Goal: Browse casually

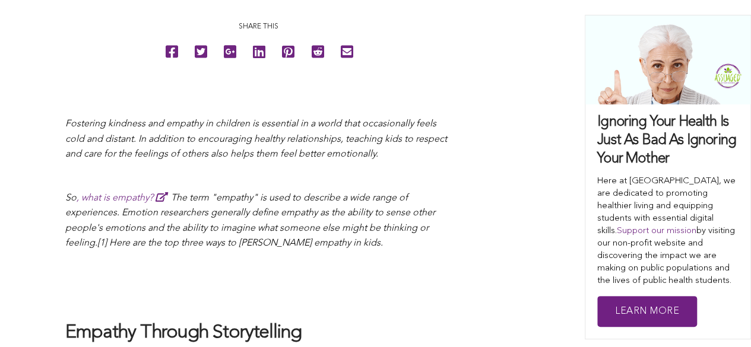
click at [119, 138] on span "Fostering kindness and empathy in children is essential in a world that occasio…" at bounding box center [256, 139] width 382 height 40
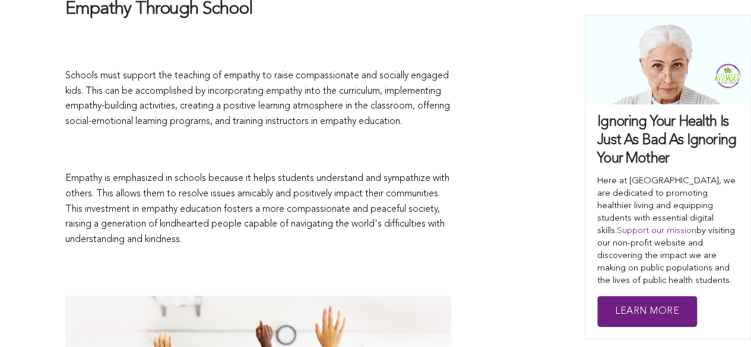
scroll to position [1549, 0]
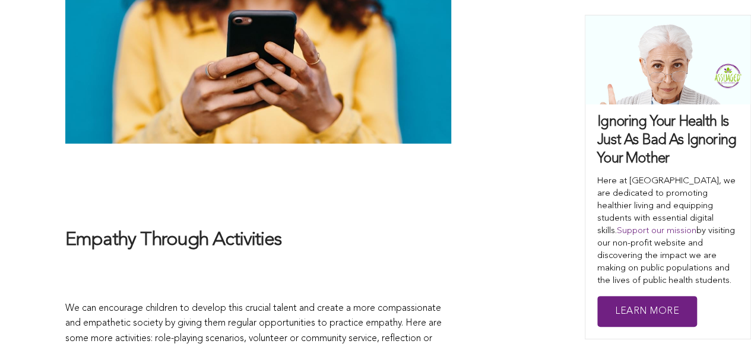
scroll to position [2523, 0]
